Goal: Transaction & Acquisition: Purchase product/service

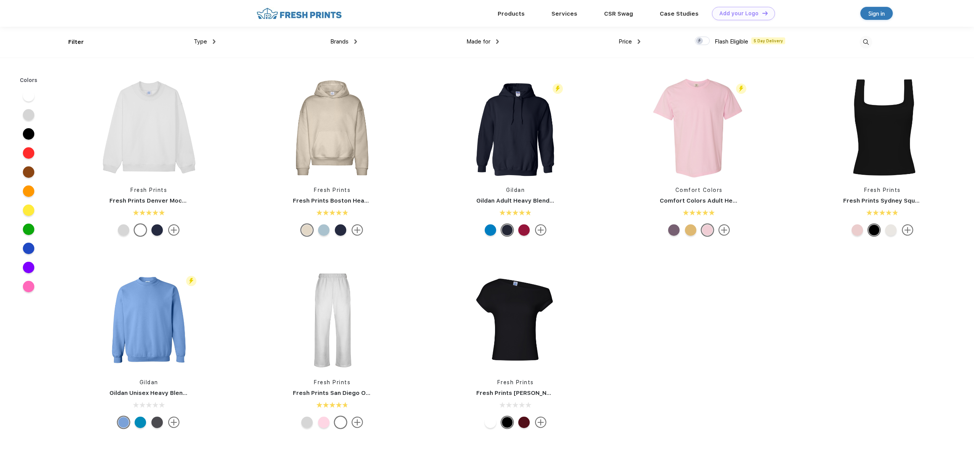
scroll to position [0, 0]
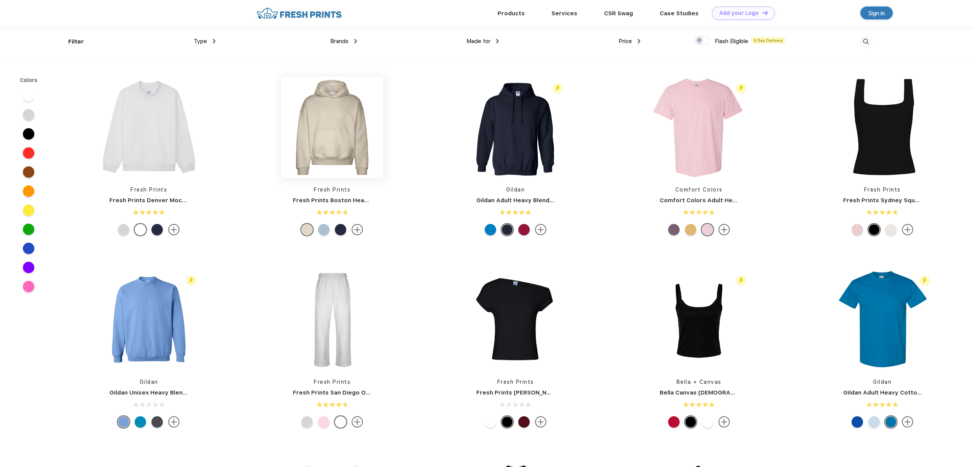
click at [344, 109] on img at bounding box center [331, 127] width 101 height 101
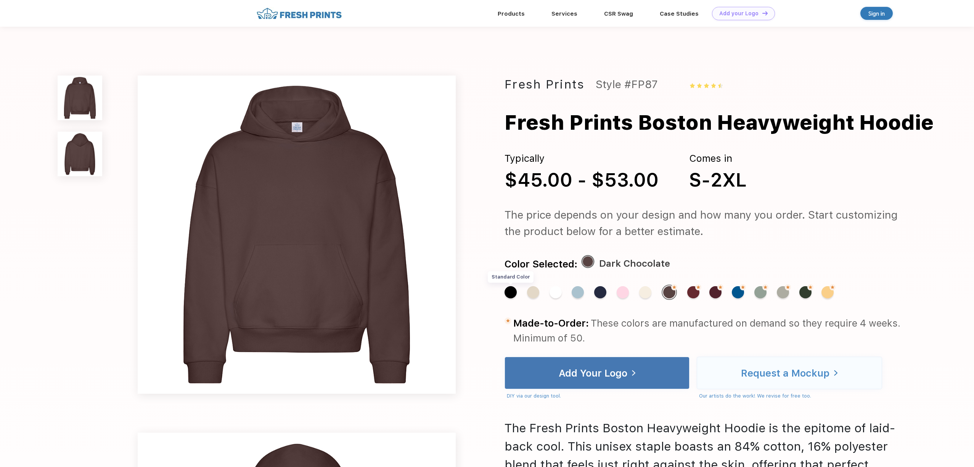
click at [512, 294] on div "Standard Color" at bounding box center [510, 292] width 12 height 12
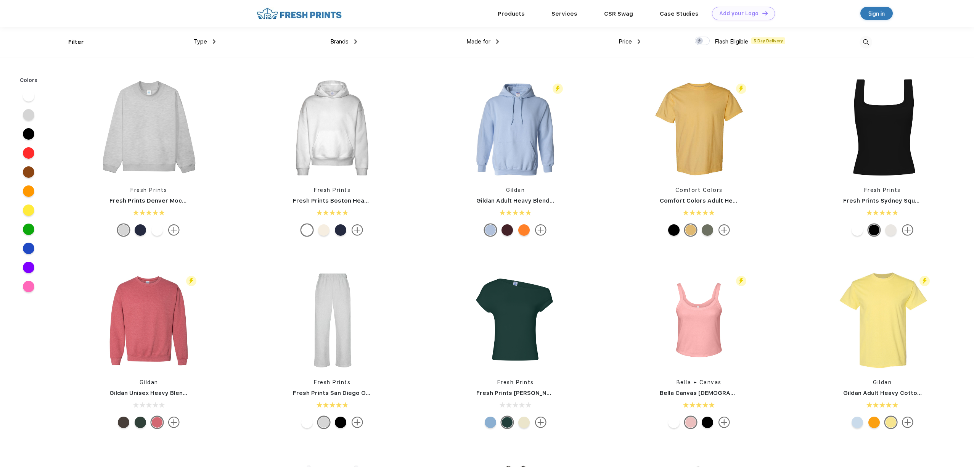
scroll to position [0, 0]
click at [615, 13] on link "CSR Swag" at bounding box center [618, 13] width 29 height 7
